Goal: Task Accomplishment & Management: Use online tool/utility

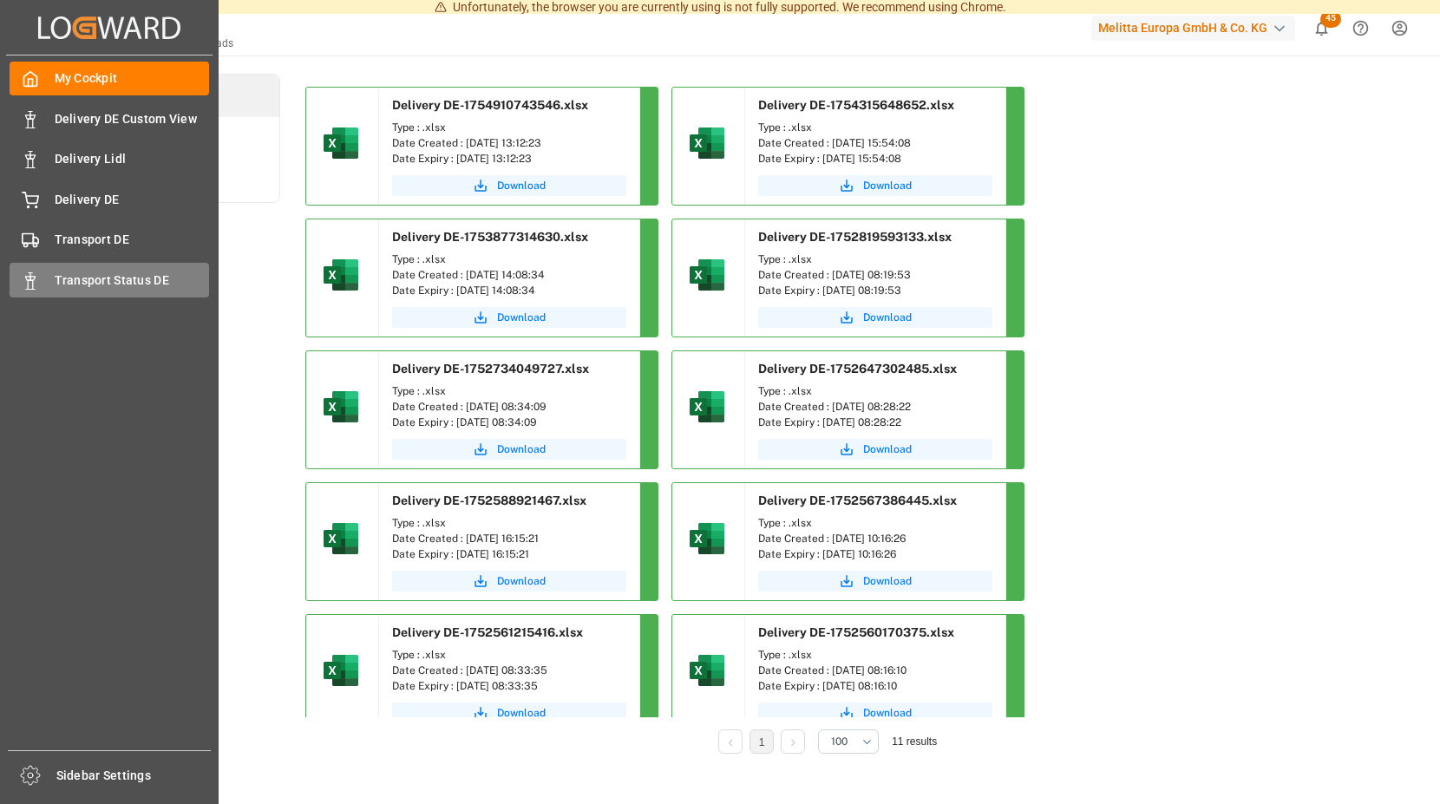
click at [114, 280] on span "Transport Status DE" at bounding box center [132, 280] width 155 height 18
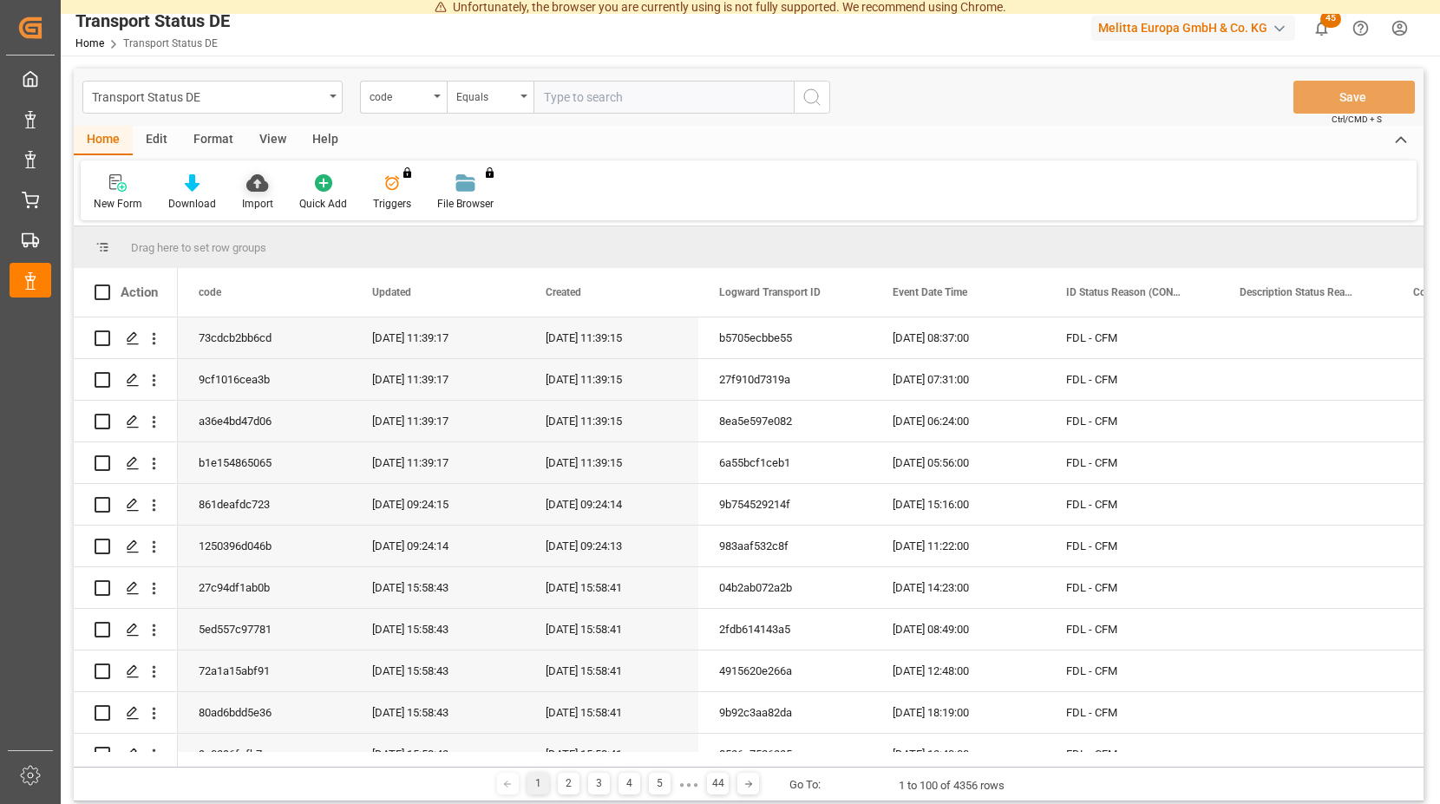
click at [251, 180] on icon at bounding box center [257, 182] width 22 height 17
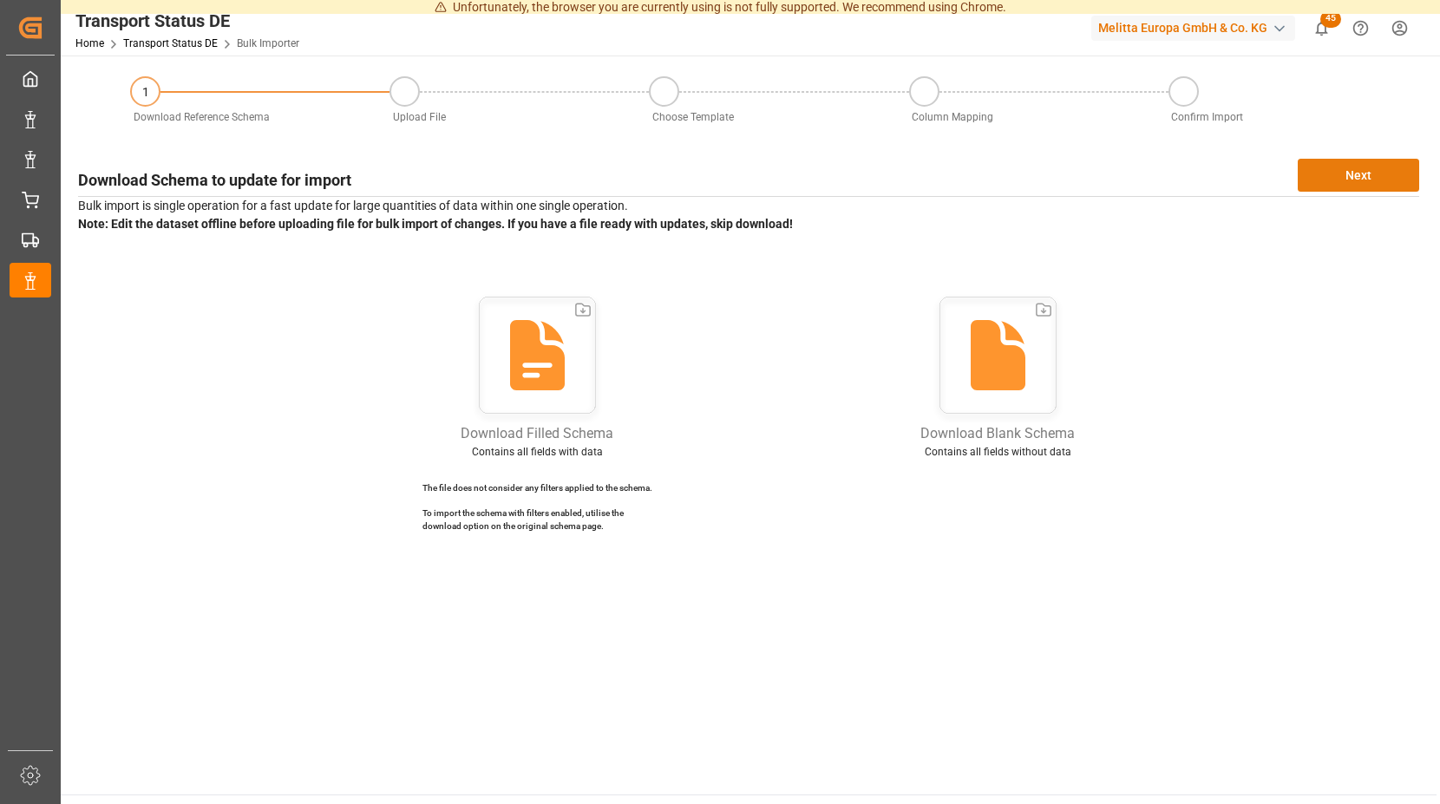
click at [1331, 170] on button "Next" at bounding box center [1358, 175] width 121 height 33
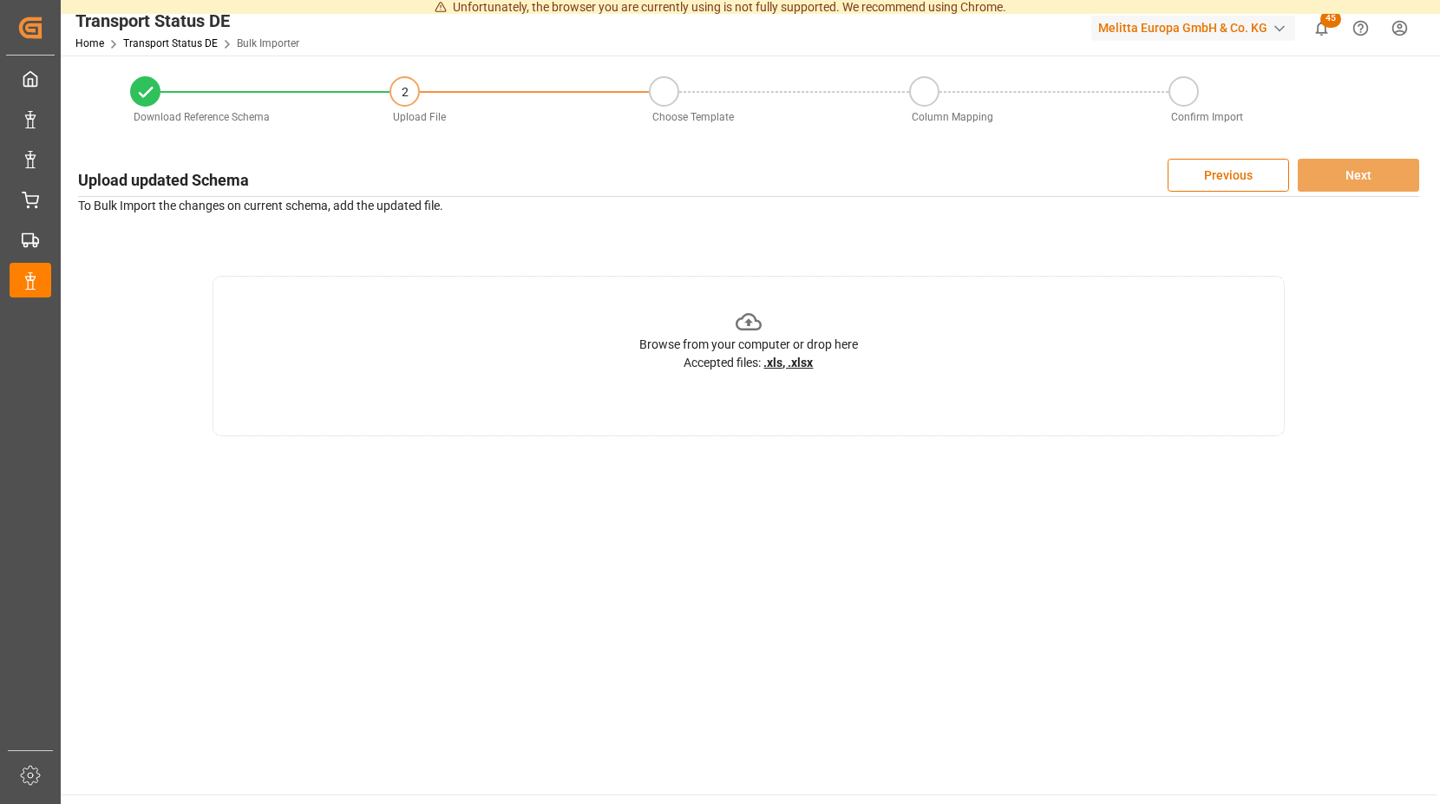
click at [750, 322] on icon at bounding box center [749, 321] width 27 height 17
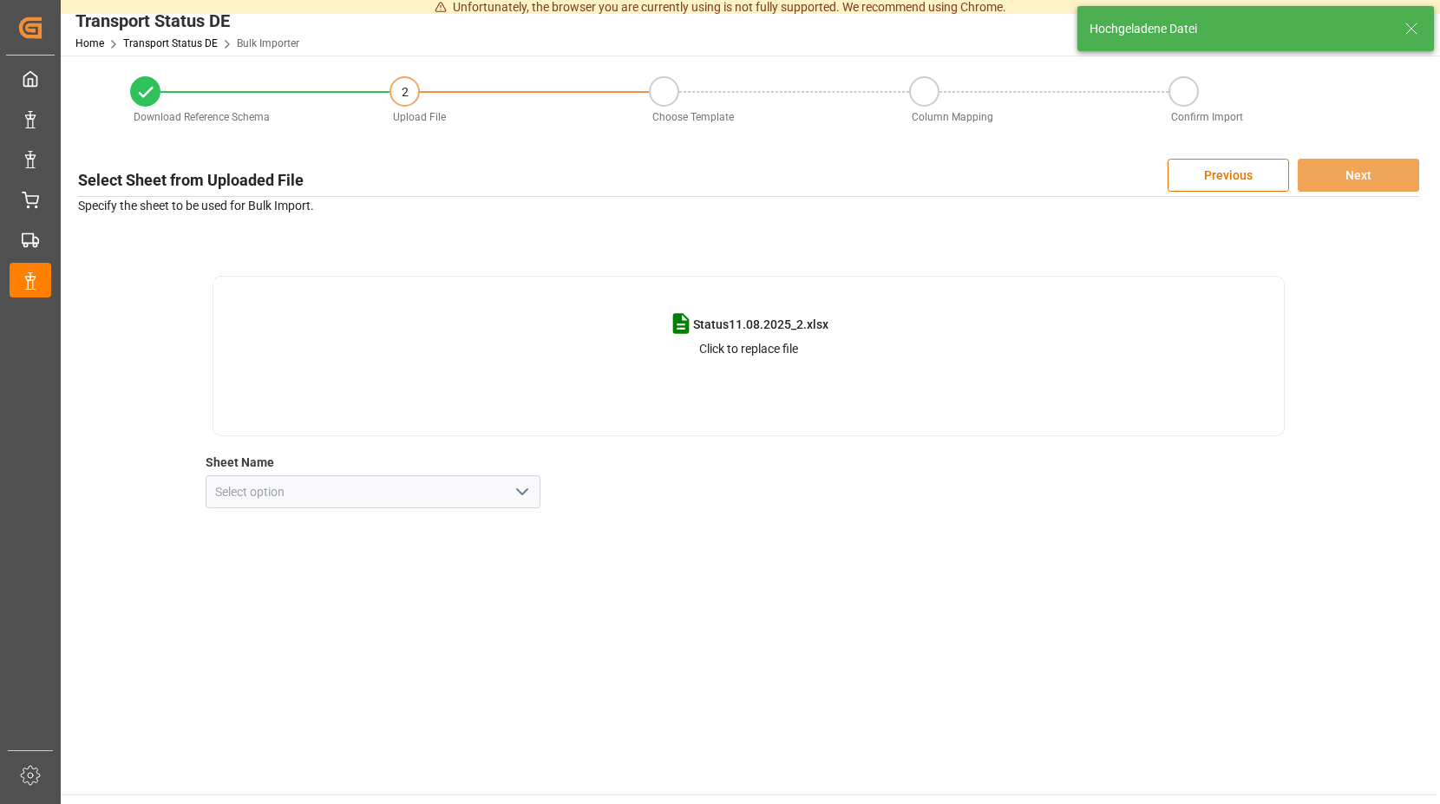
click at [526, 488] on icon "open menu" at bounding box center [522, 491] width 21 height 21
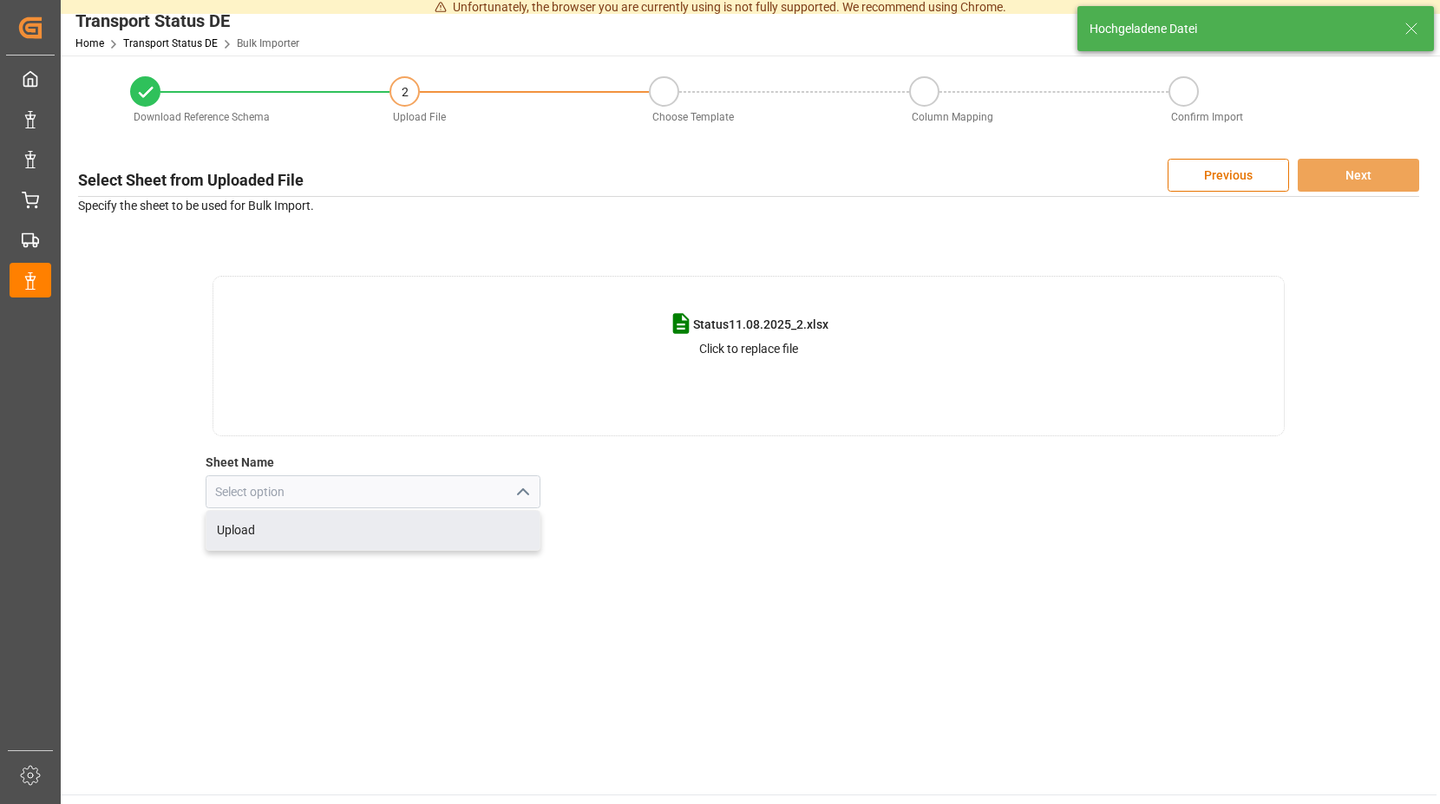
click at [272, 524] on div "Upload" at bounding box center [373, 530] width 334 height 39
type input "Upload"
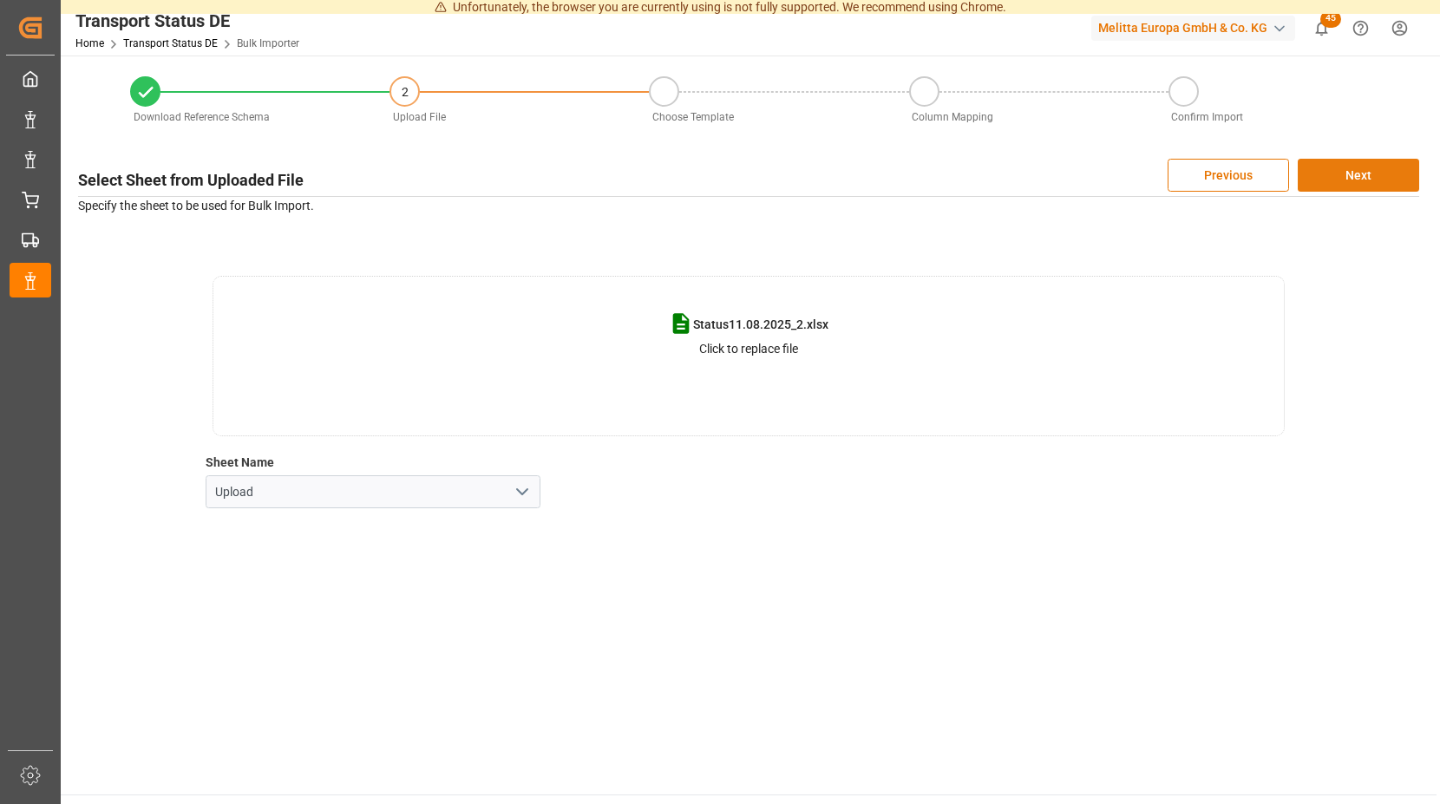
click at [1340, 167] on button "Next" at bounding box center [1358, 175] width 121 height 33
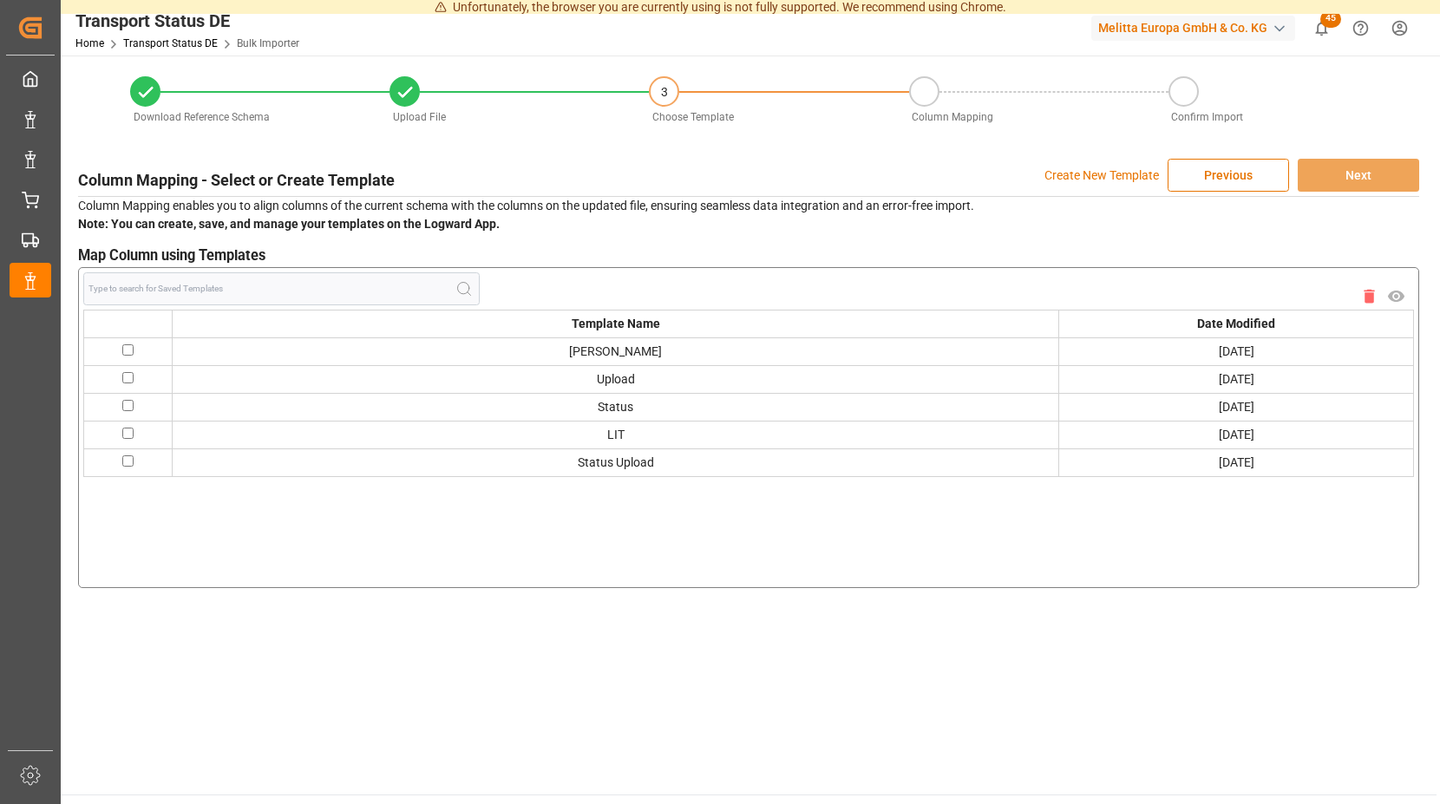
click at [129, 349] on input "checkbox" at bounding box center [127, 349] width 11 height 11
checkbox input "true"
click at [1325, 170] on button "Next" at bounding box center [1358, 175] width 121 height 33
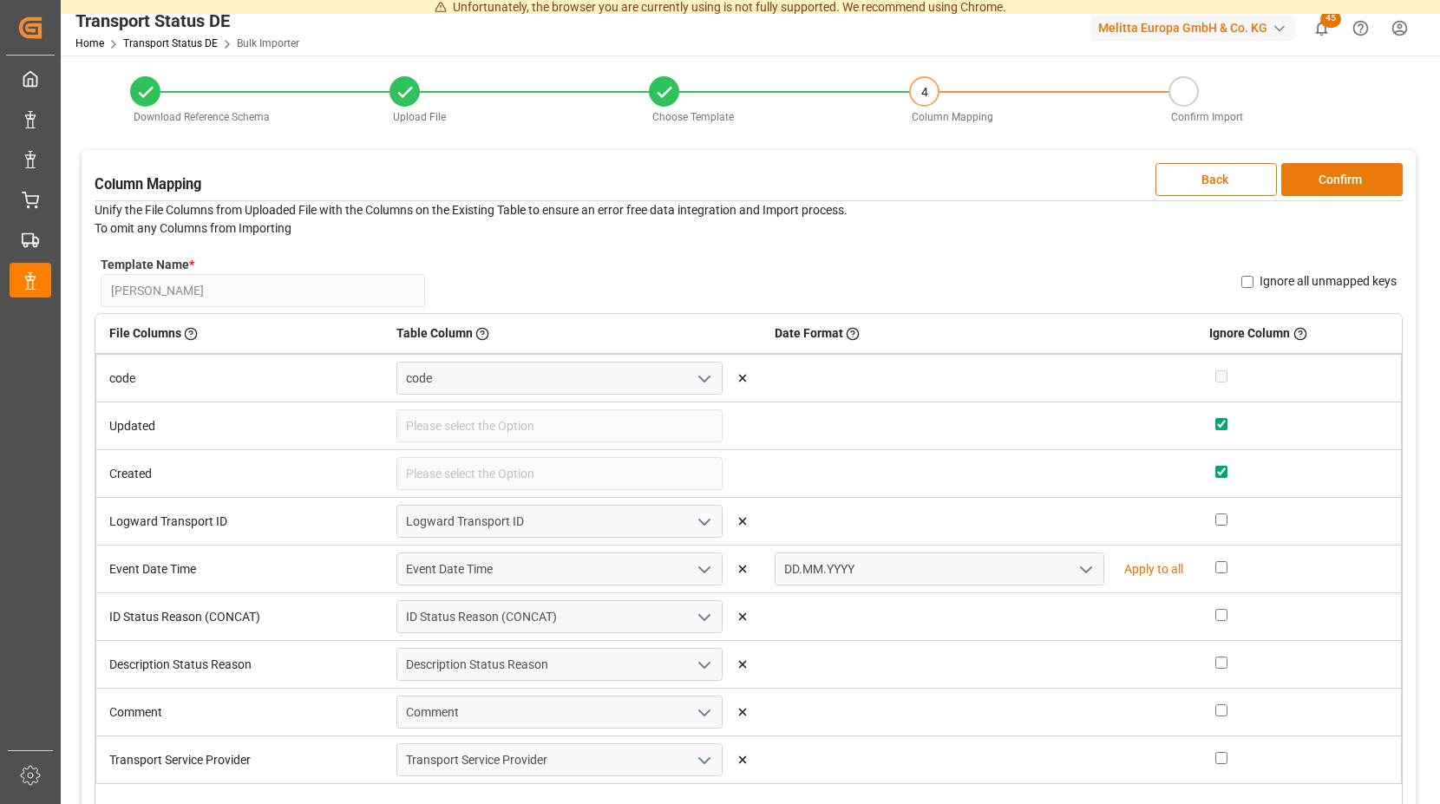
click at [1304, 189] on button "Confirm" at bounding box center [1341, 179] width 121 height 33
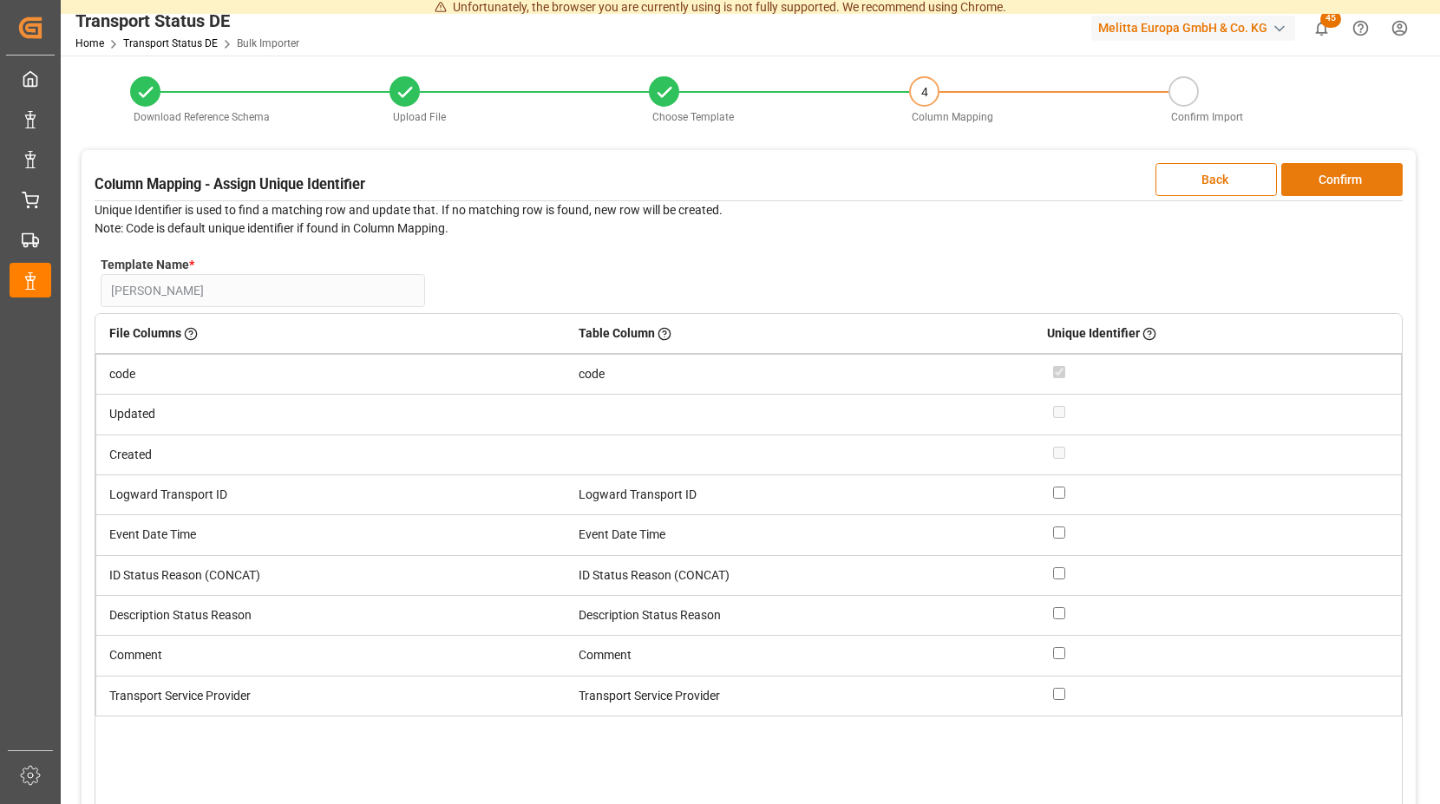
click at [1299, 189] on button "Confirm" at bounding box center [1341, 179] width 121 height 33
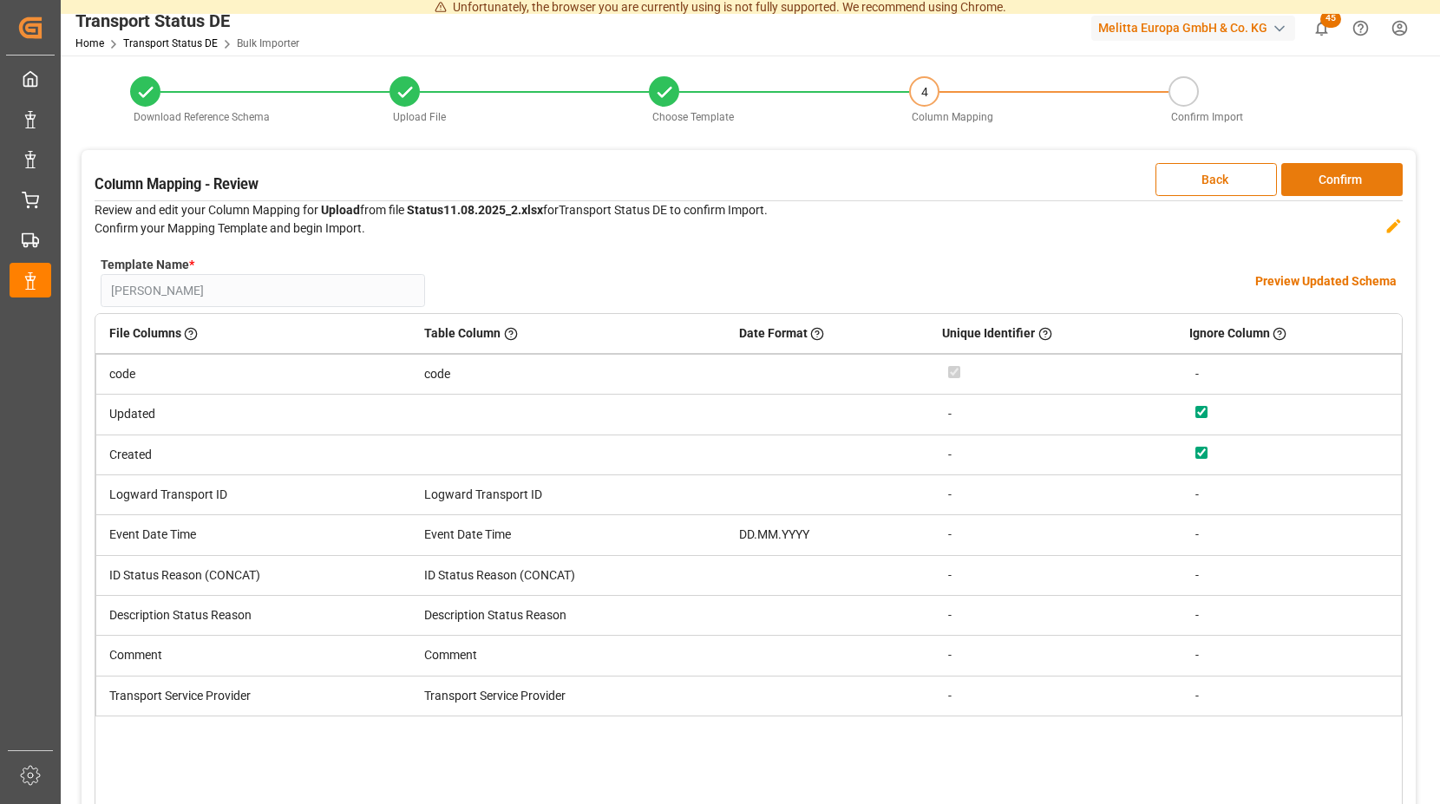
click at [1292, 194] on button "Confirm" at bounding box center [1341, 179] width 121 height 33
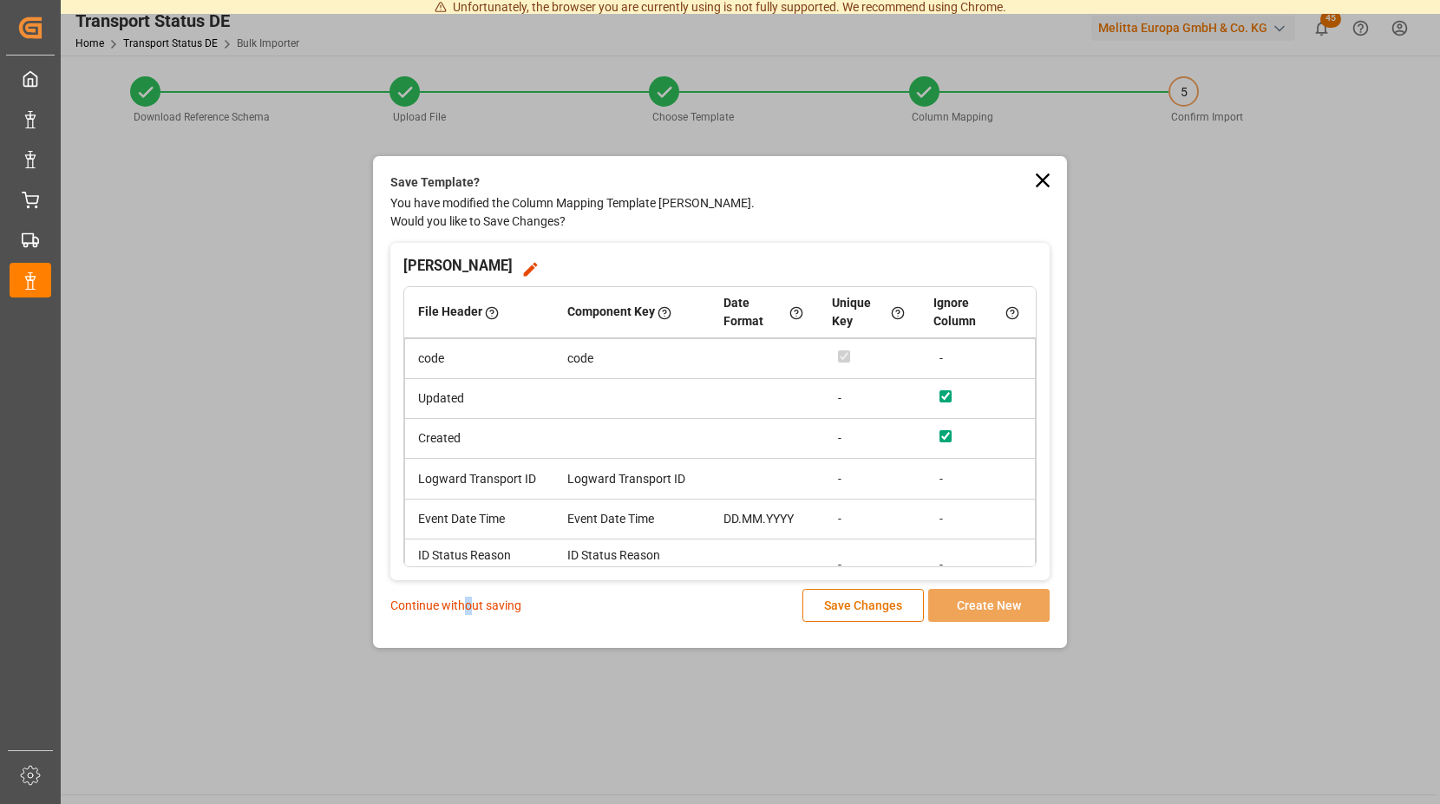
click at [468, 608] on p "Continue without saving" at bounding box center [455, 606] width 131 height 18
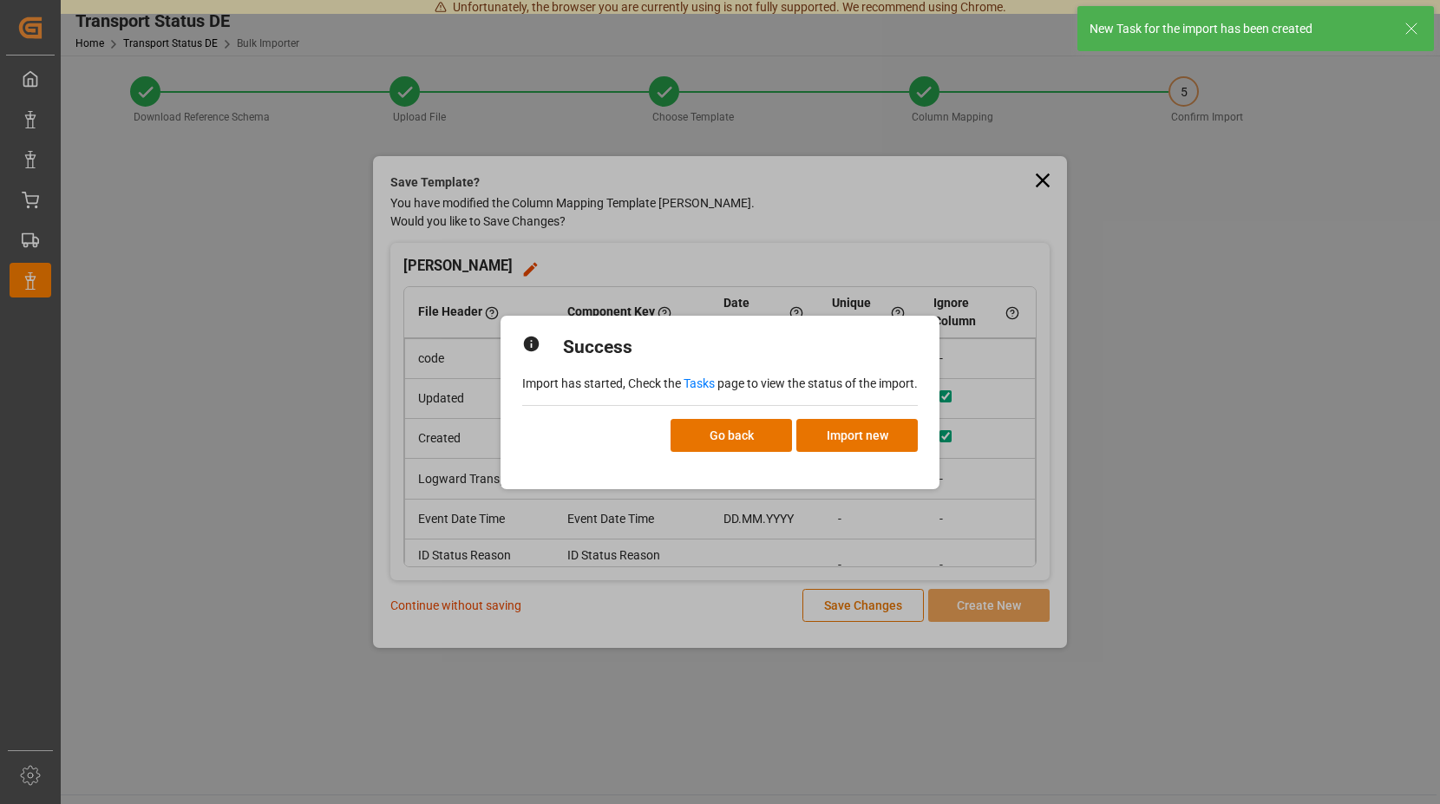
click at [698, 380] on link "Tasks" at bounding box center [698, 383] width 31 height 14
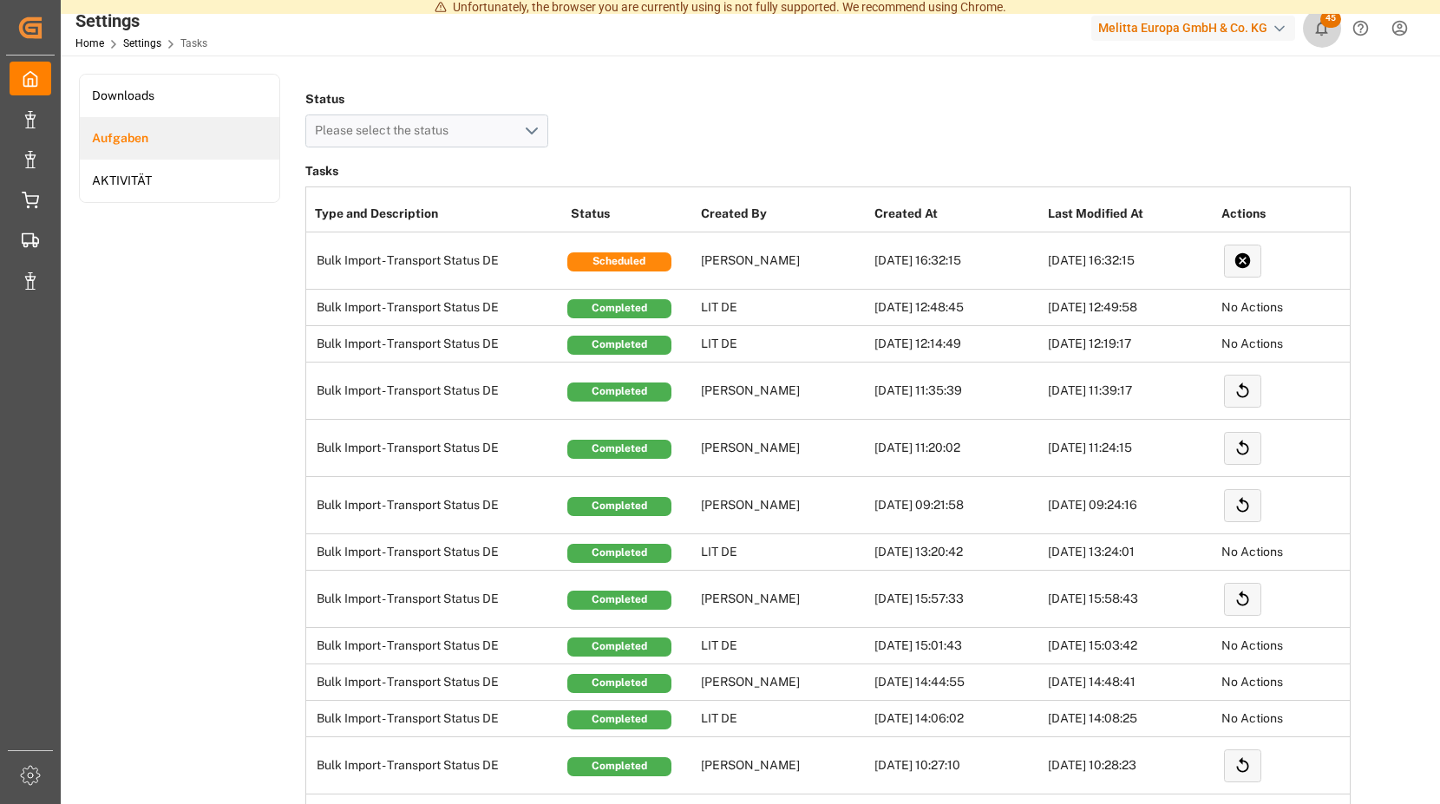
click at [1331, 17] on span "45" at bounding box center [1330, 18] width 21 height 17
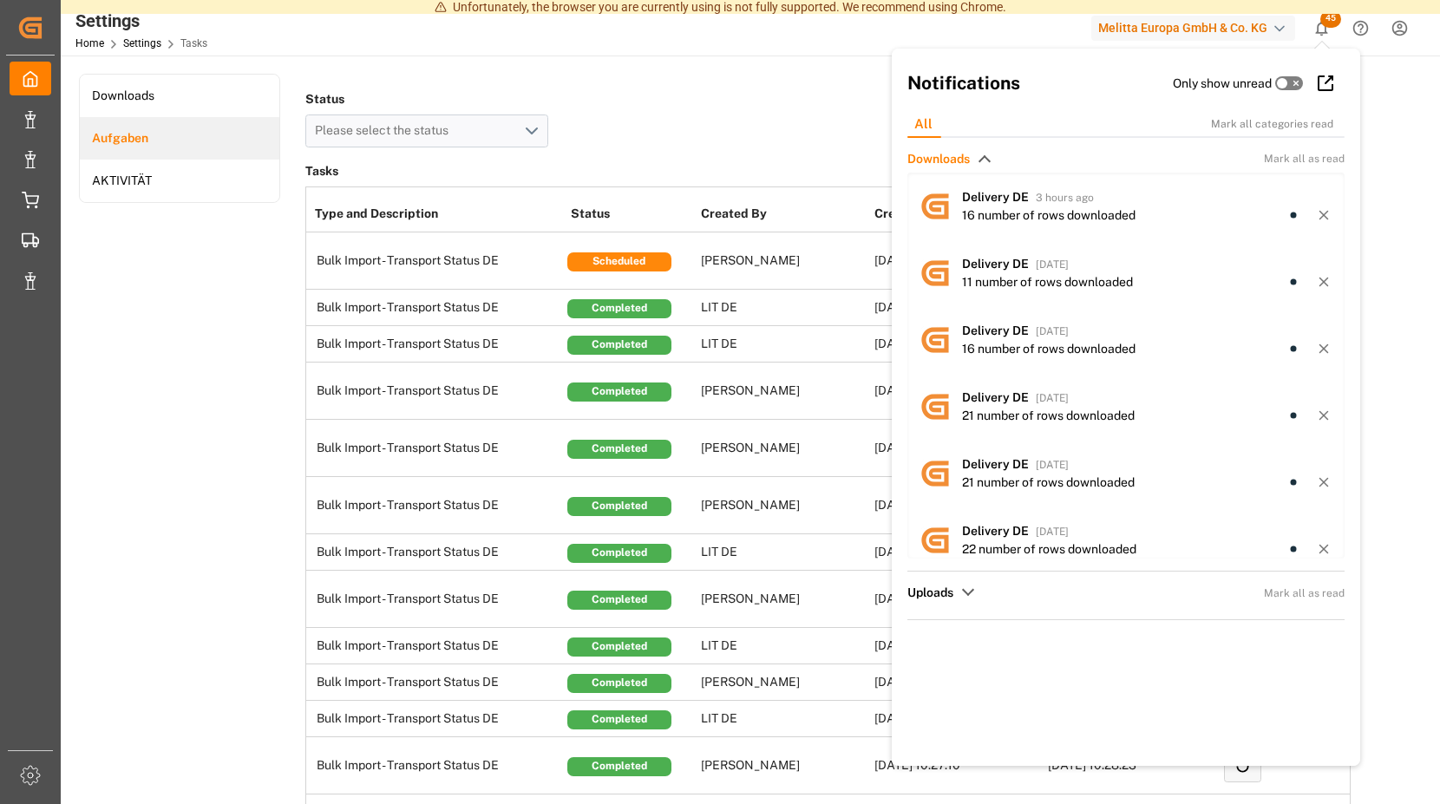
click at [684, 88] on div "Status Please select the status" at bounding box center [827, 117] width 1045 height 61
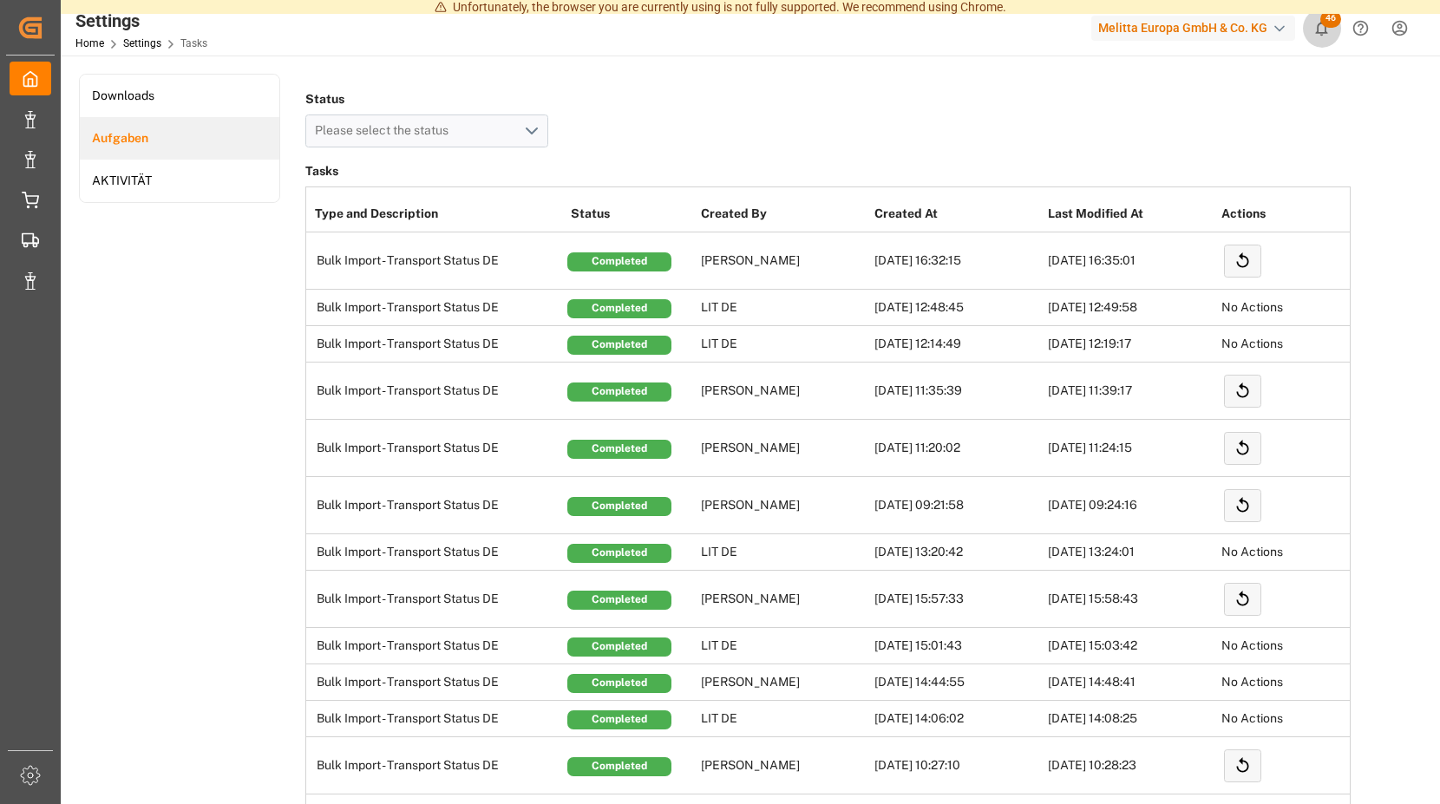
click at [1318, 24] on icon "show 46 new notifications" at bounding box center [1321, 28] width 18 height 18
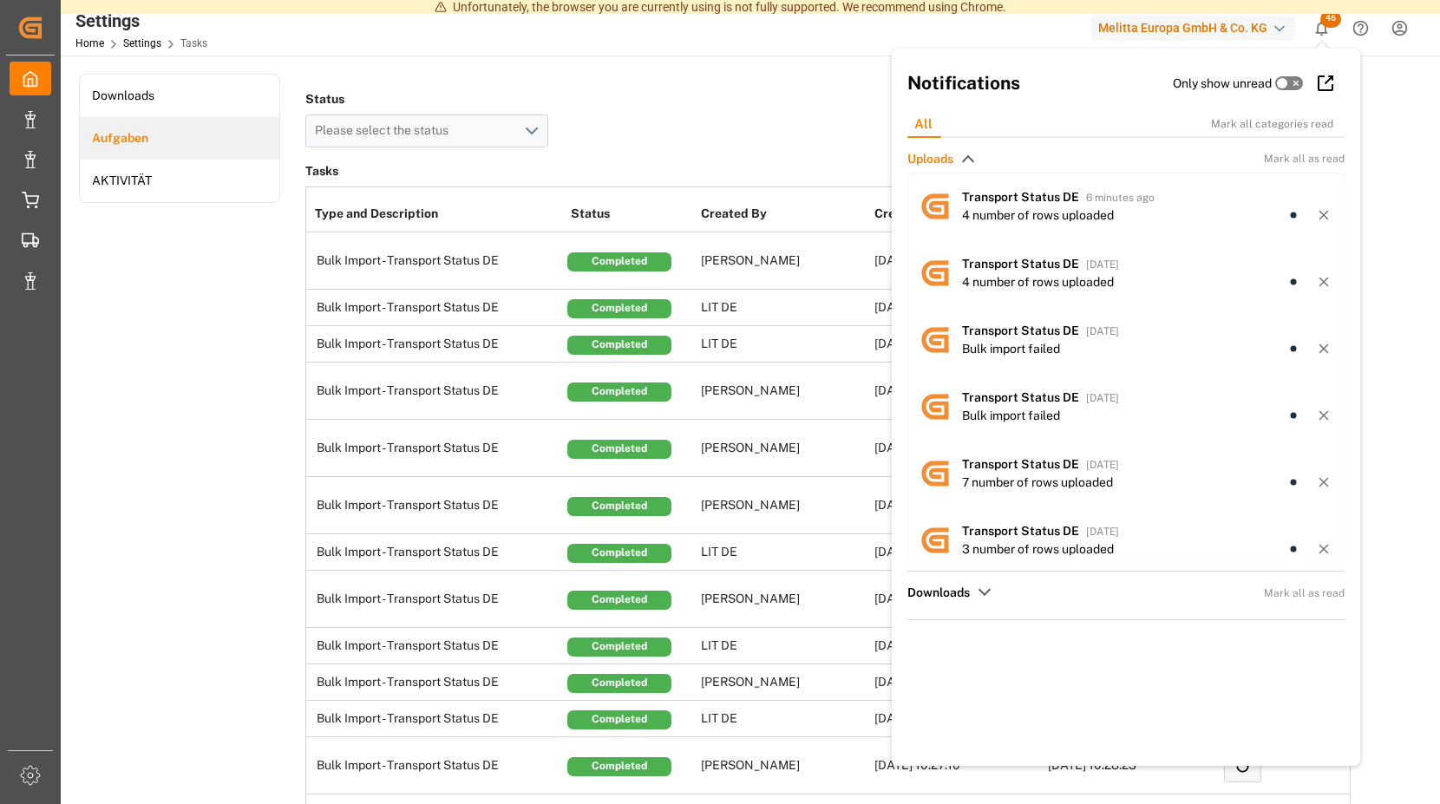
click at [756, 102] on div "Status Please select the status" at bounding box center [827, 117] width 1045 height 61
